Goal: Task Accomplishment & Management: Complete application form

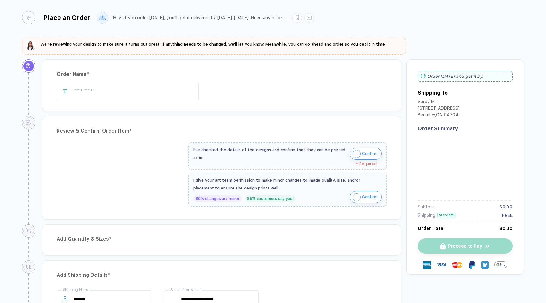
type input "********"
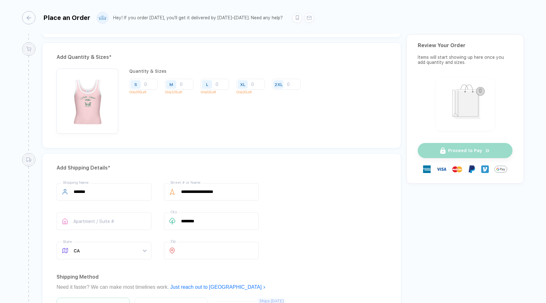
scroll to position [273, 0]
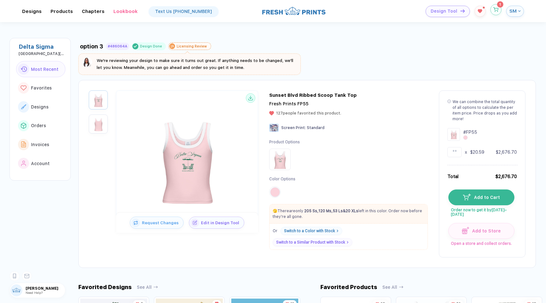
click at [494, 10] on icon "button" at bounding box center [495, 9] width 5 height 5
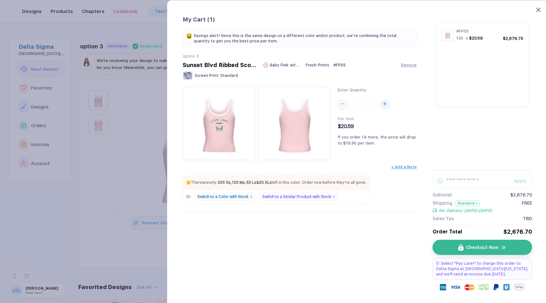
click at [539, 10] on icon at bounding box center [538, 10] width 4 height 4
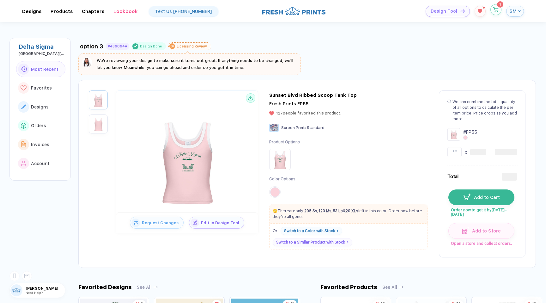
click at [496, 9] on icon "button" at bounding box center [495, 9] width 5 height 5
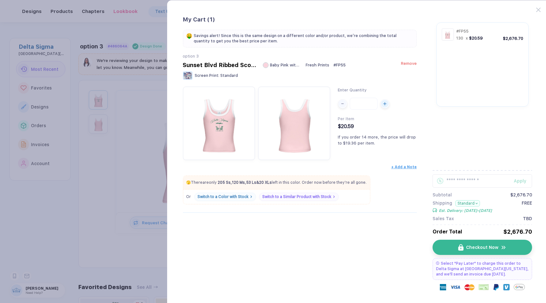
click at [412, 65] on span "Remove" at bounding box center [409, 63] width 16 height 5
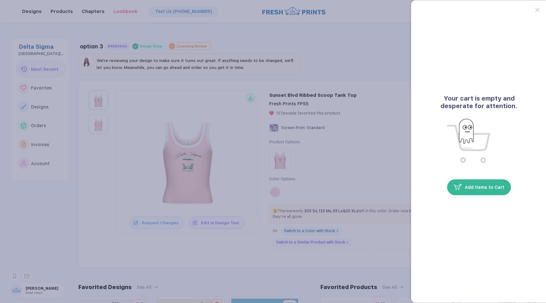
click at [541, 5] on div at bounding box center [541, 6] width 12 height 12
click at [538, 9] on icon at bounding box center [537, 10] width 4 height 4
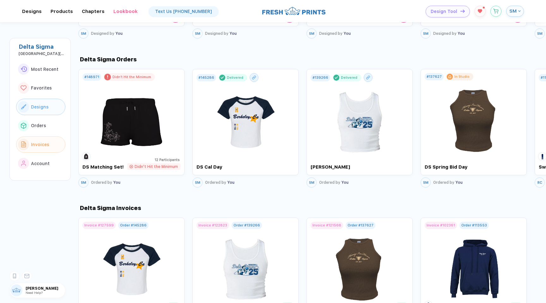
click at [35, 146] on button "Invoices" at bounding box center [40, 144] width 49 height 16
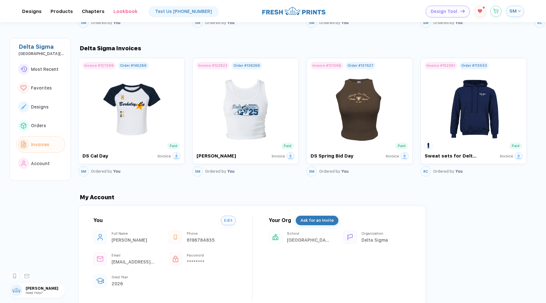
scroll to position [642, 0]
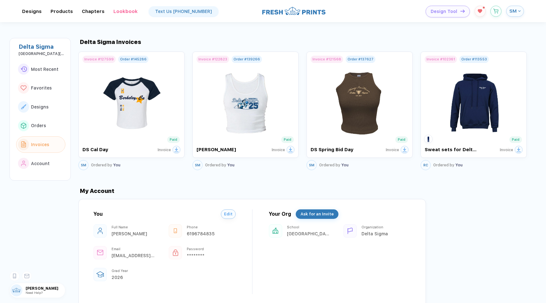
click at [35, 146] on button "Invoices" at bounding box center [40, 144] width 49 height 16
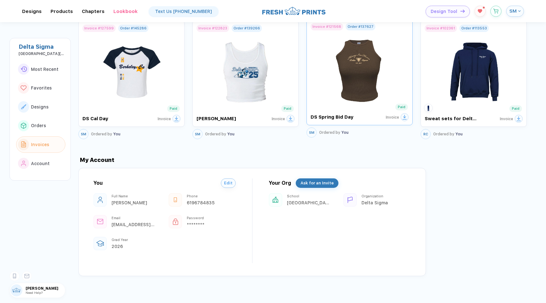
scroll to position [677, 0]
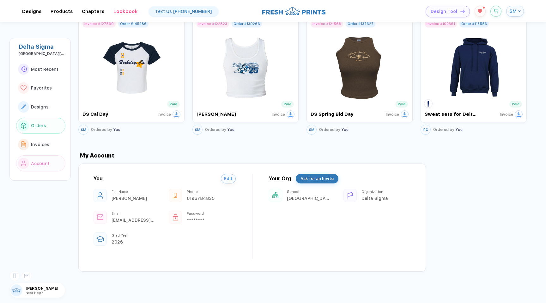
click at [39, 130] on button "Orders" at bounding box center [40, 126] width 49 height 16
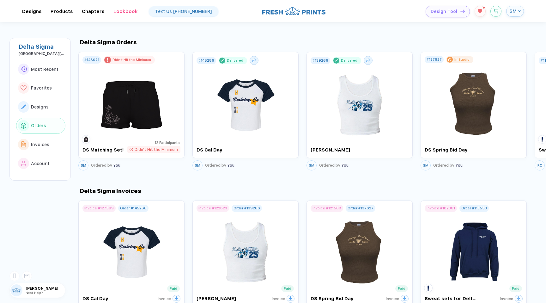
scroll to position [493, 0]
